Goal: Information Seeking & Learning: Learn about a topic

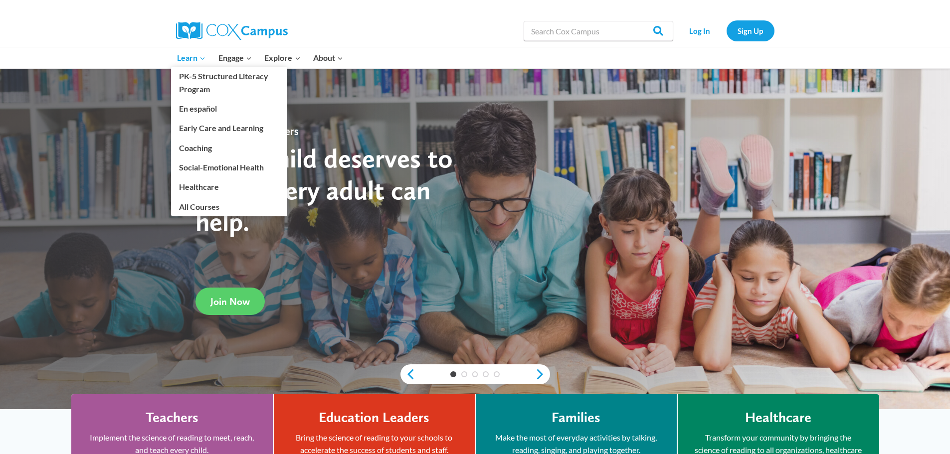
click at [194, 57] on span "Learn Expand" at bounding box center [191, 57] width 28 height 13
click at [188, 59] on span "Learn Expand" at bounding box center [191, 57] width 28 height 13
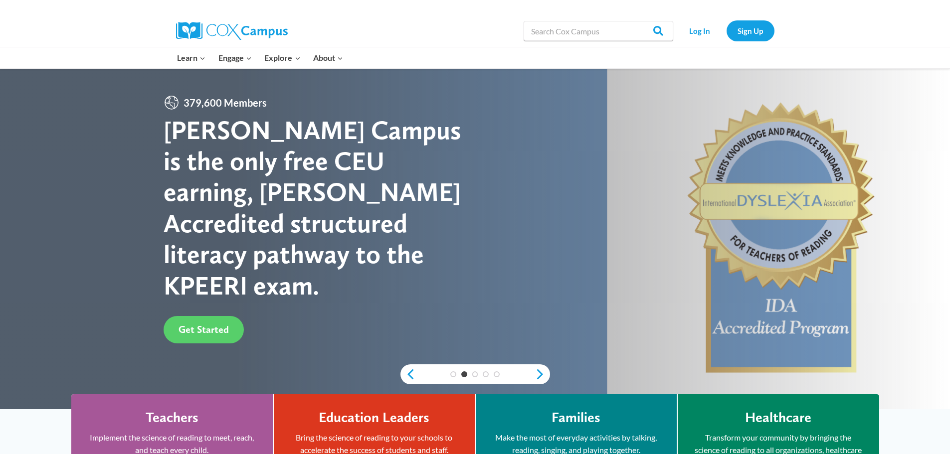
click at [154, 418] on h4 "Teachers" at bounding box center [172, 417] width 53 height 17
